Goal: Feedback & Contribution: Contribute content

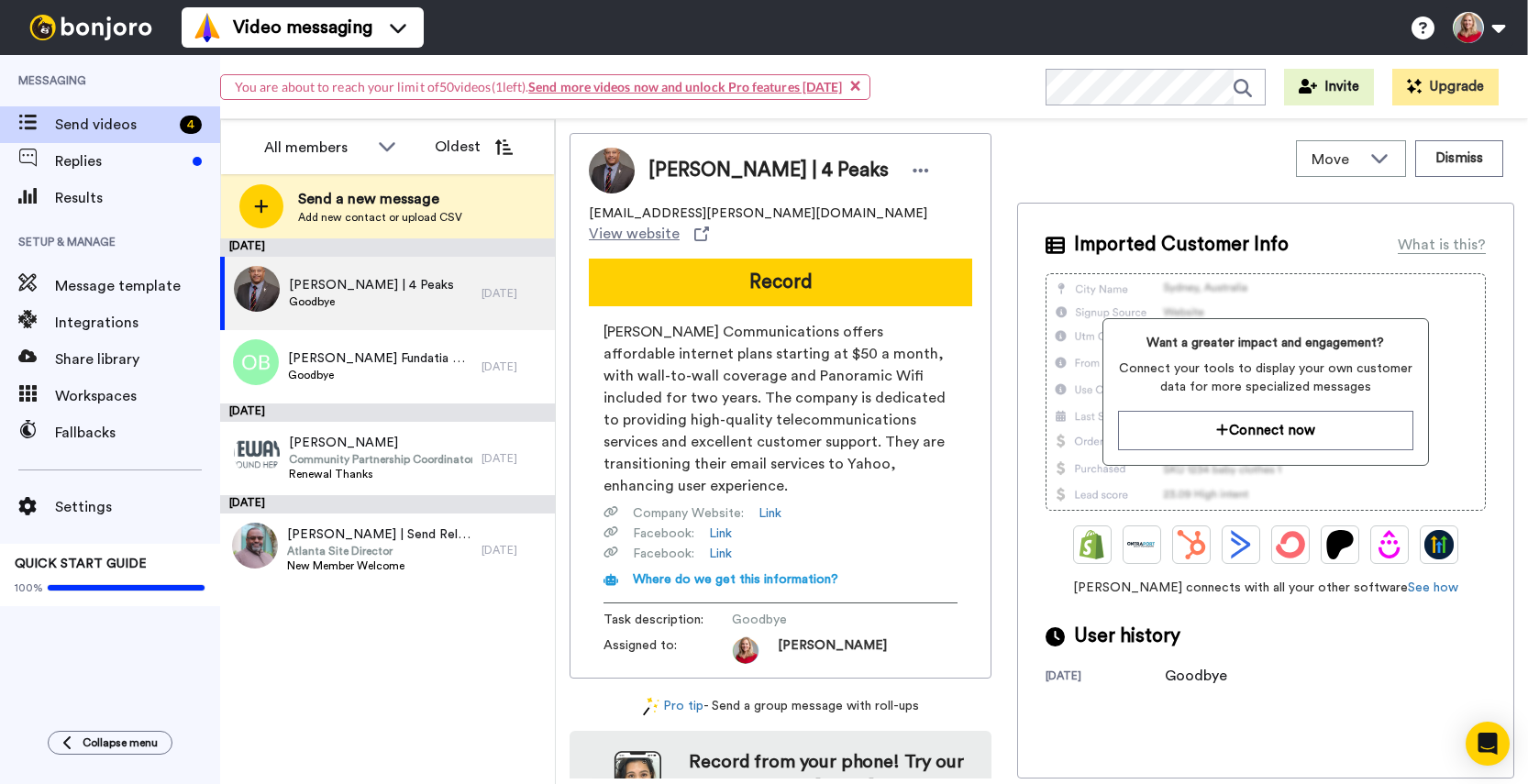
click at [352, 205] on span "Send a new message" at bounding box center [381, 199] width 165 height 22
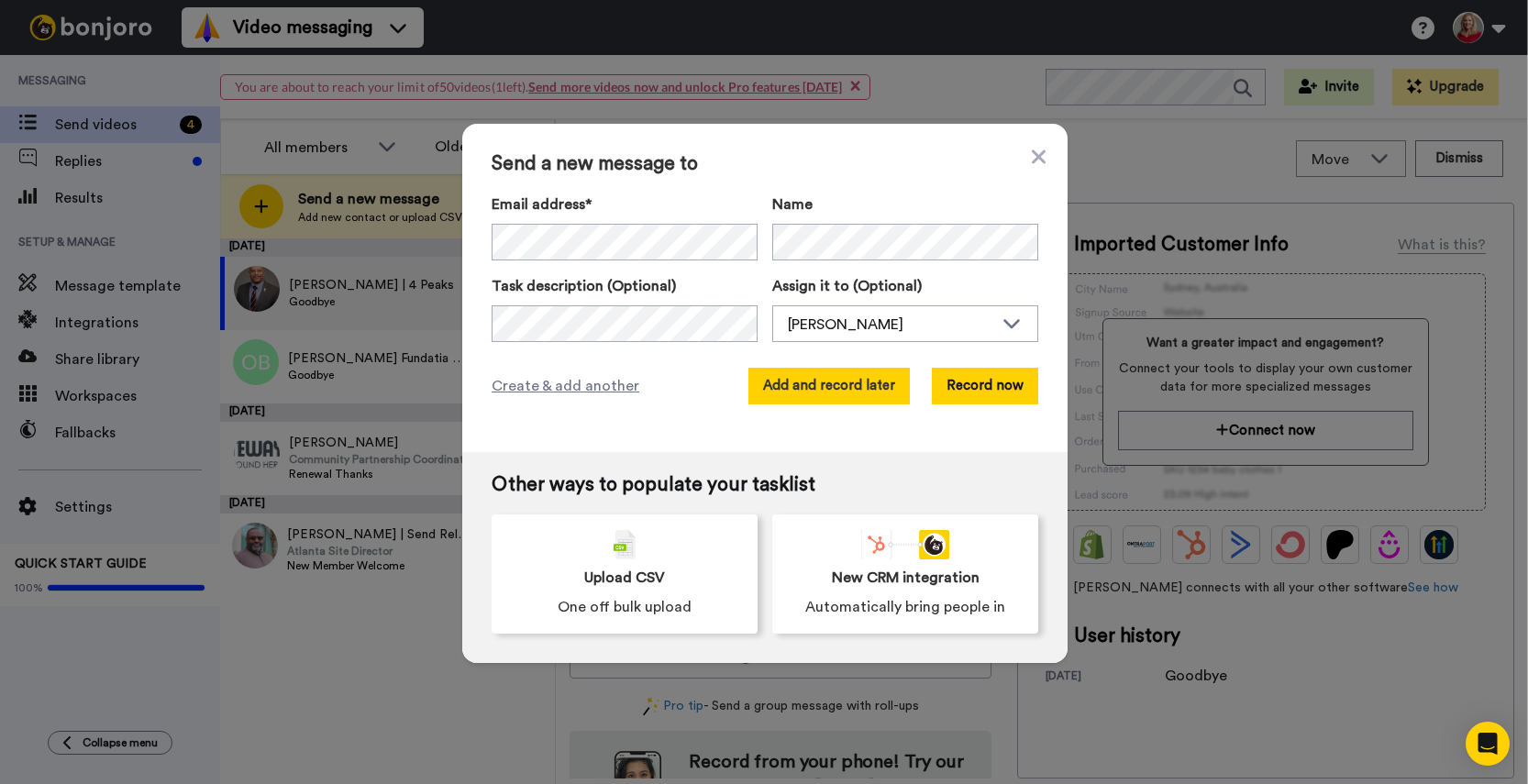
click at [849, 382] on button "Add and record later" at bounding box center [829, 386] width 162 height 37
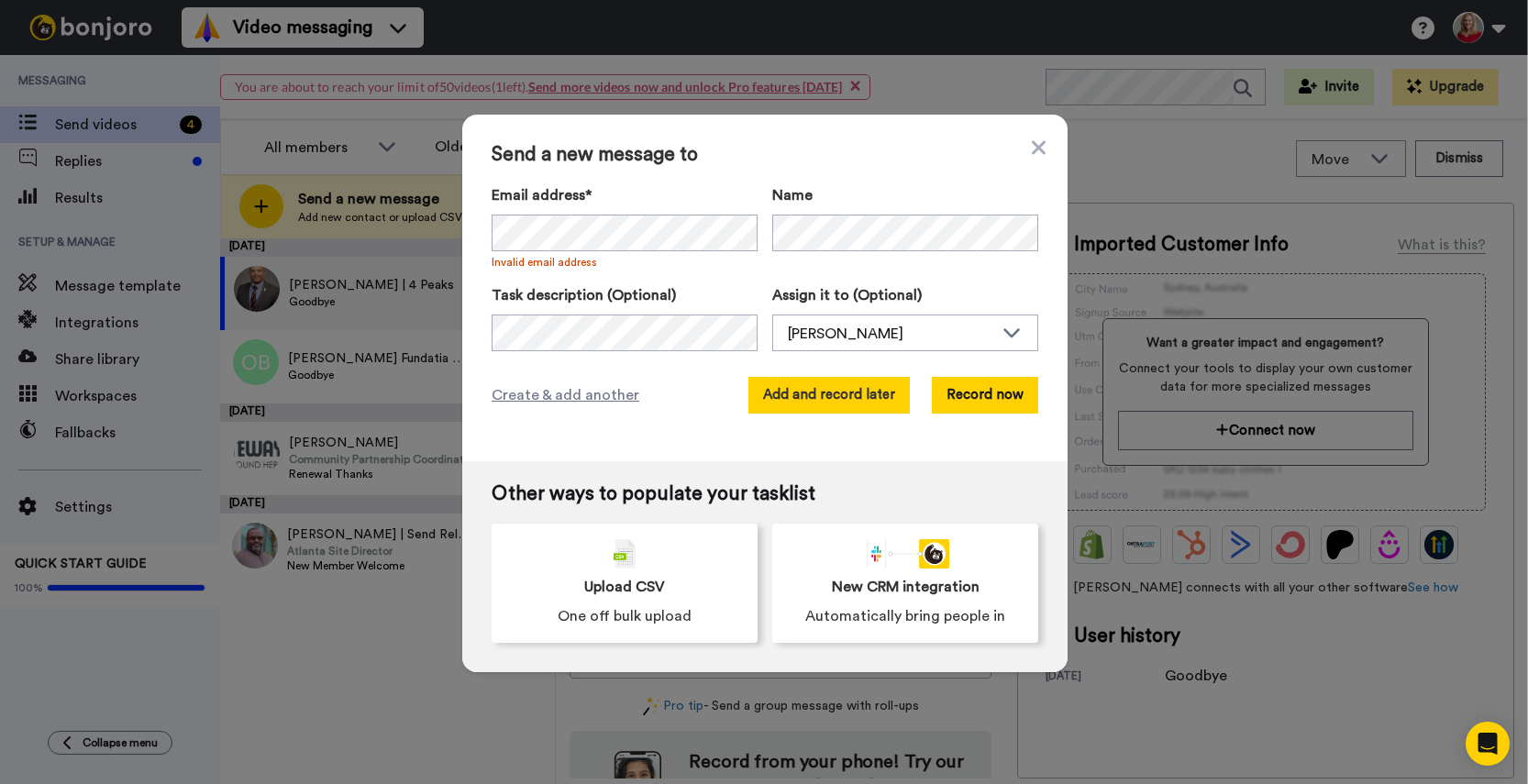
click at [846, 396] on button "Add and record later" at bounding box center [829, 394] width 162 height 37
click at [810, 392] on button "Add and record later" at bounding box center [829, 394] width 162 height 37
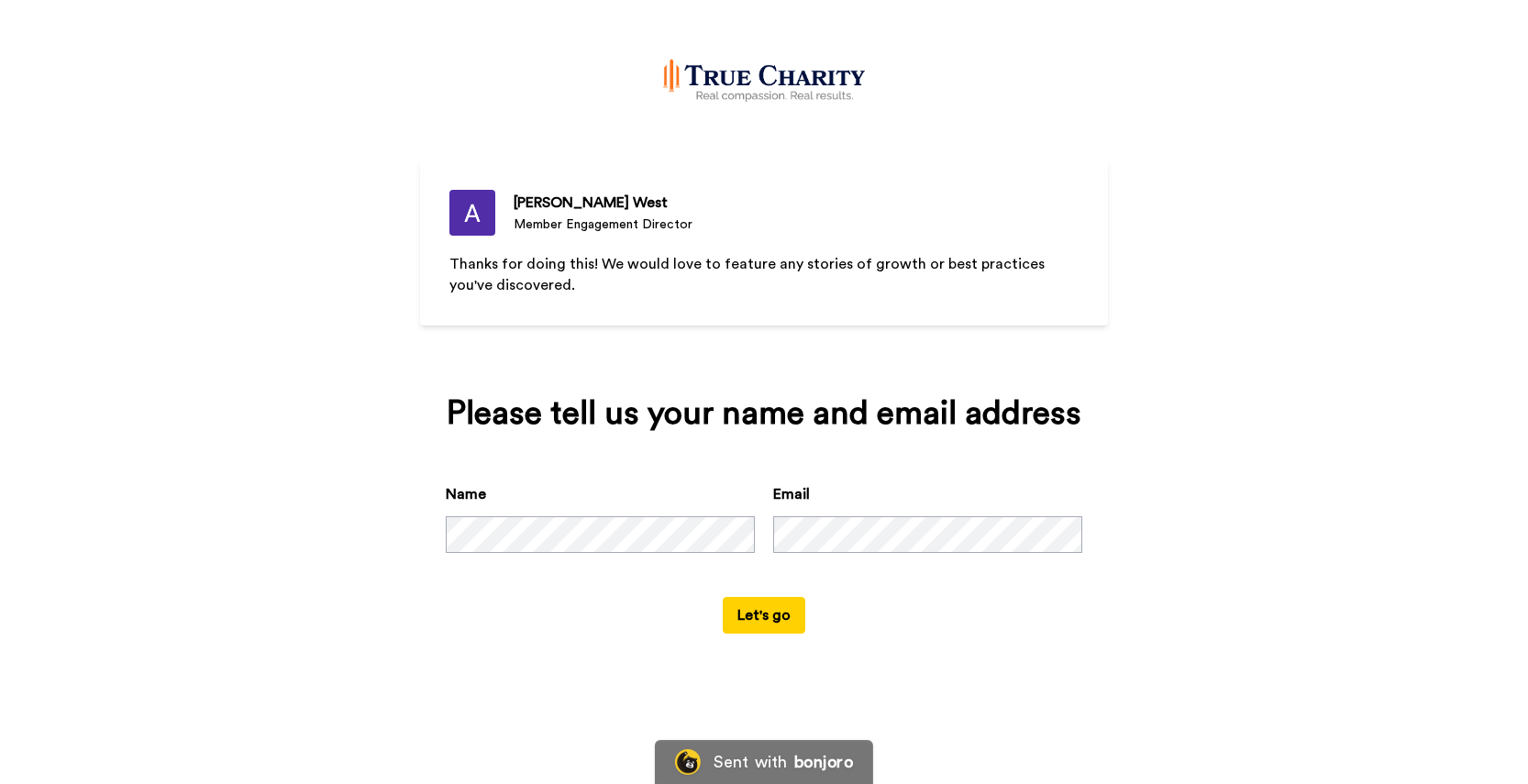
click at [554, 208] on div "Avery West" at bounding box center [603, 202] width 178 height 22
click at [1224, 597] on div "Avery West Member Engagement Director Thanks for doing this! We would love to f…" at bounding box center [764, 392] width 1528 height 784
click at [770, 616] on button "Let's go" at bounding box center [764, 615] width 82 height 37
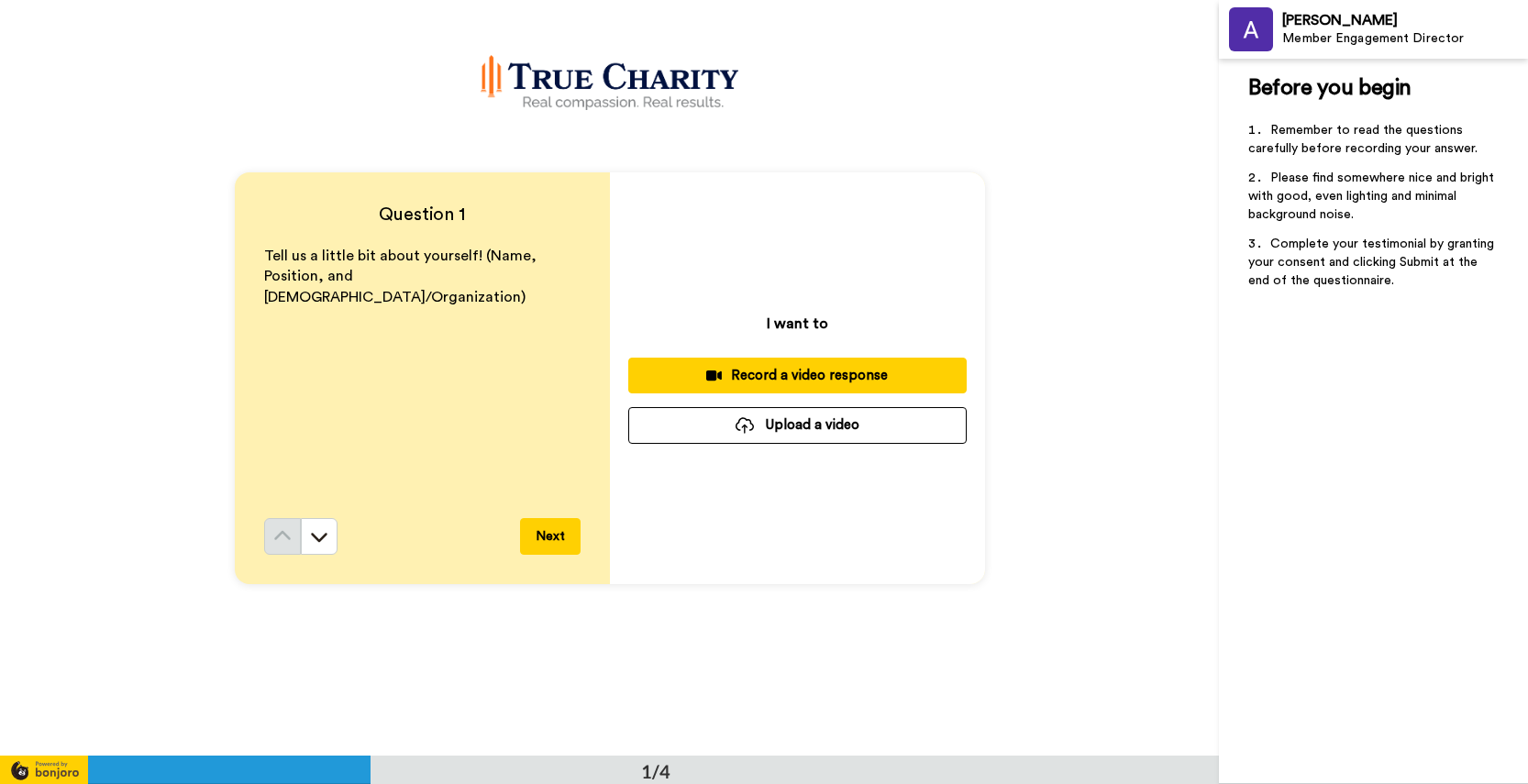
click at [546, 533] on button "Next" at bounding box center [549, 535] width 60 height 37
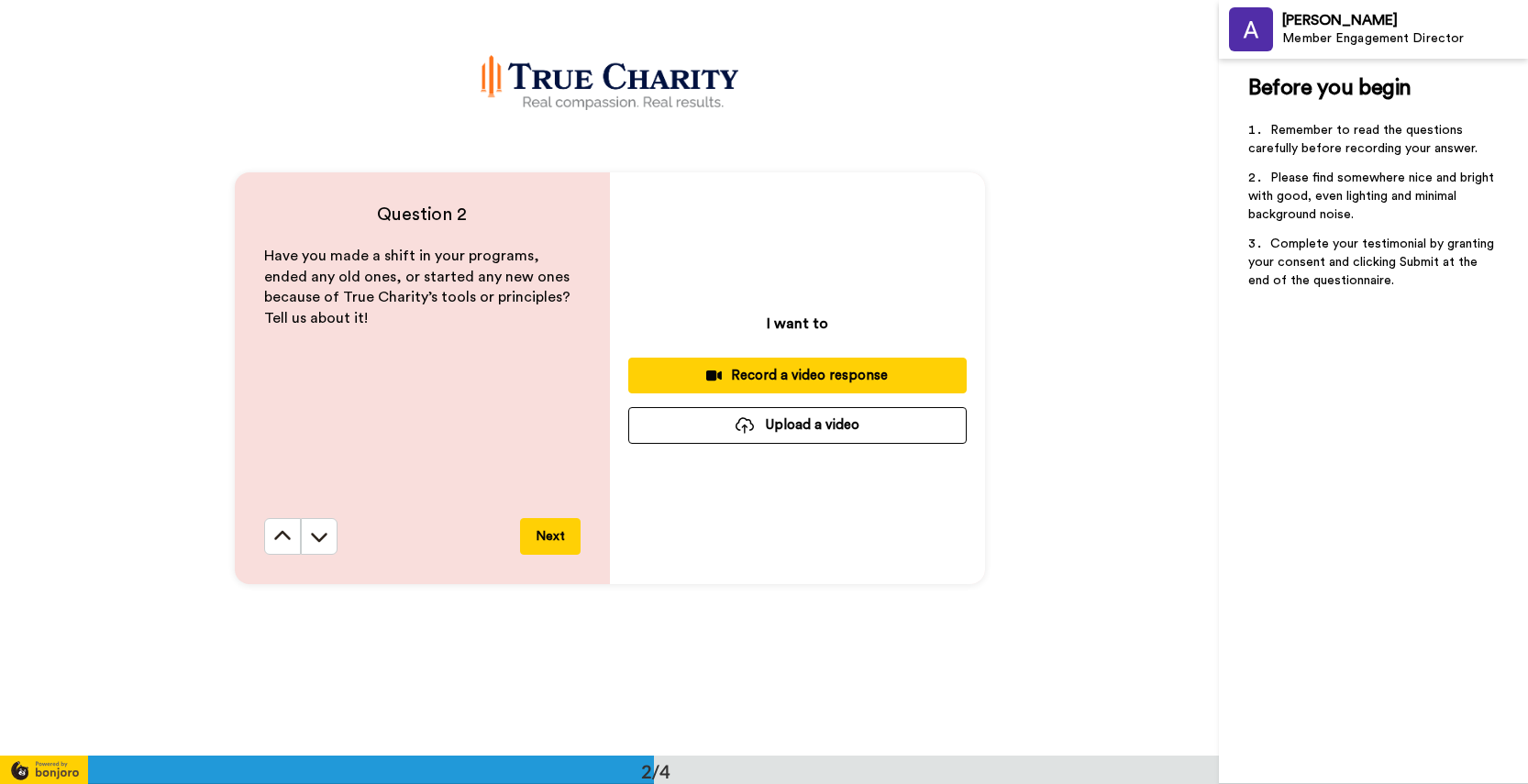
scroll to position [756, 0]
click at [535, 533] on button "Next" at bounding box center [549, 535] width 60 height 37
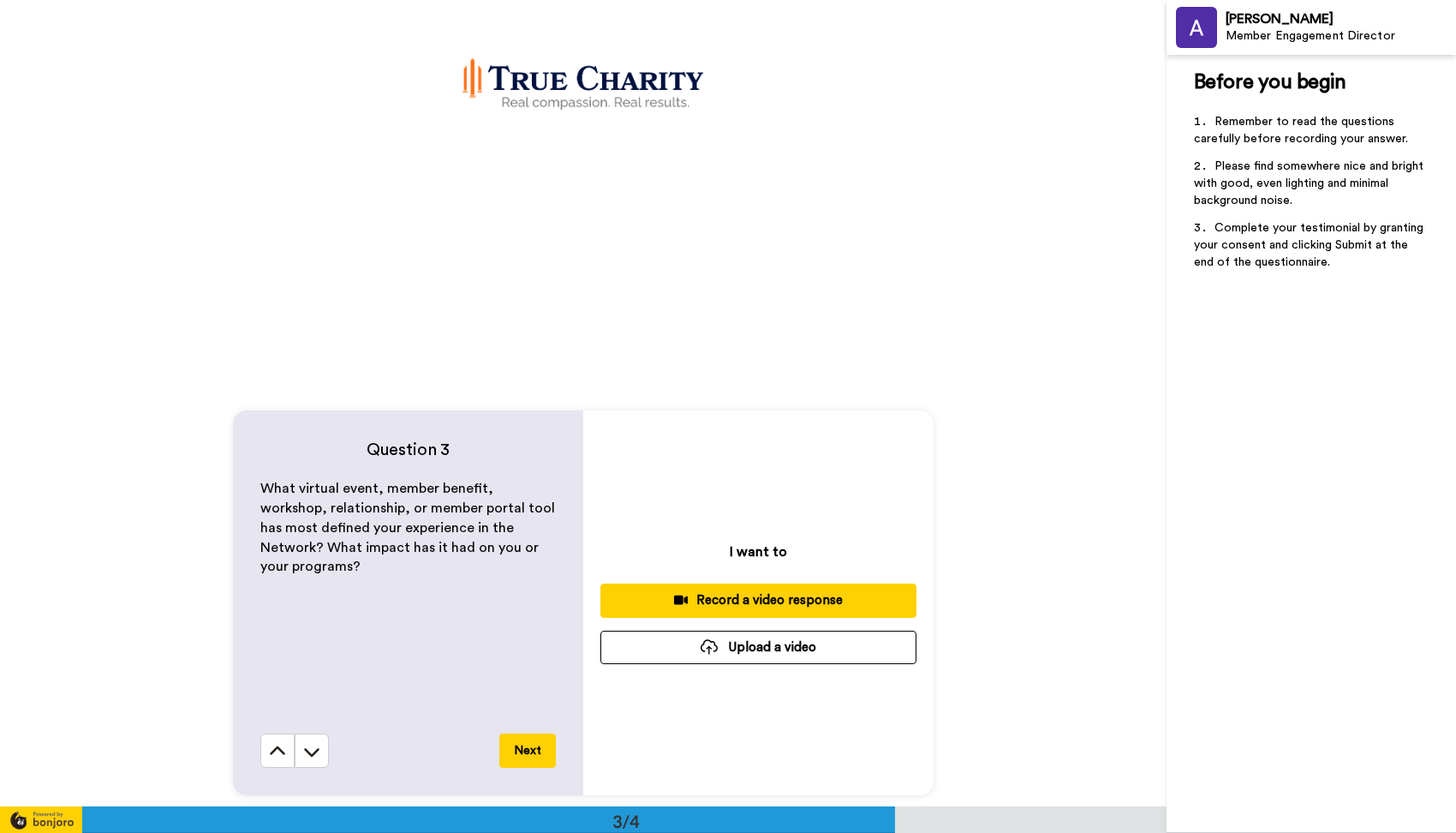
scroll to position [1663, 0]
